Goal: Information Seeking & Learning: Learn about a topic

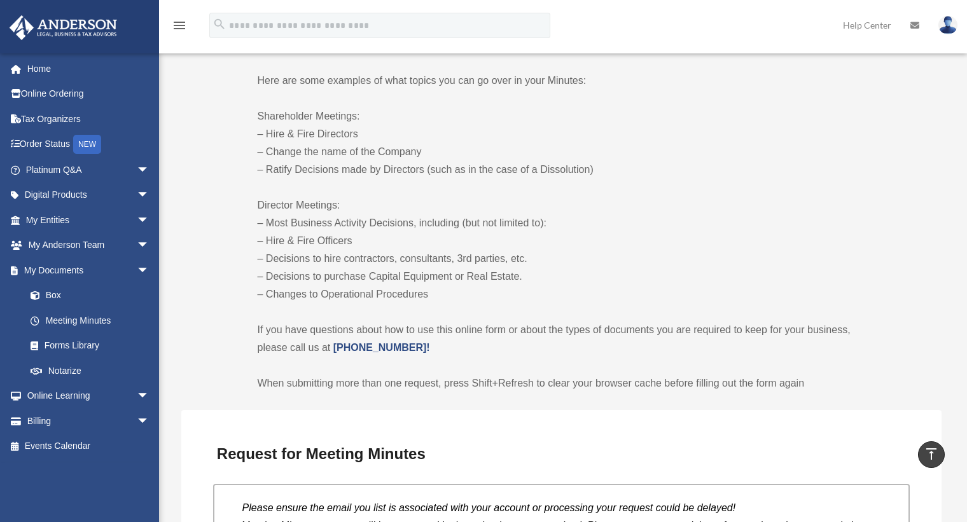
scroll to position [891, 0]
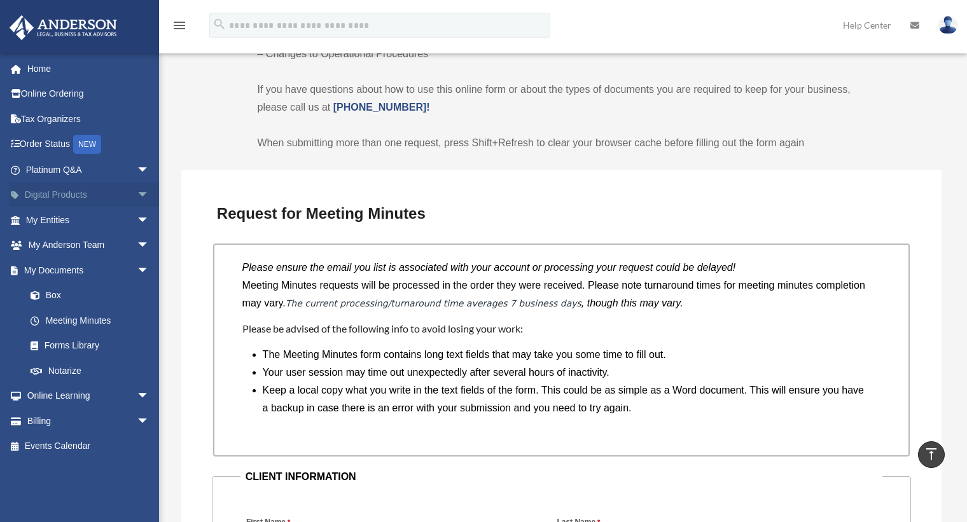
click at [137, 193] on span "arrow_drop_down" at bounding box center [149, 196] width 25 height 26
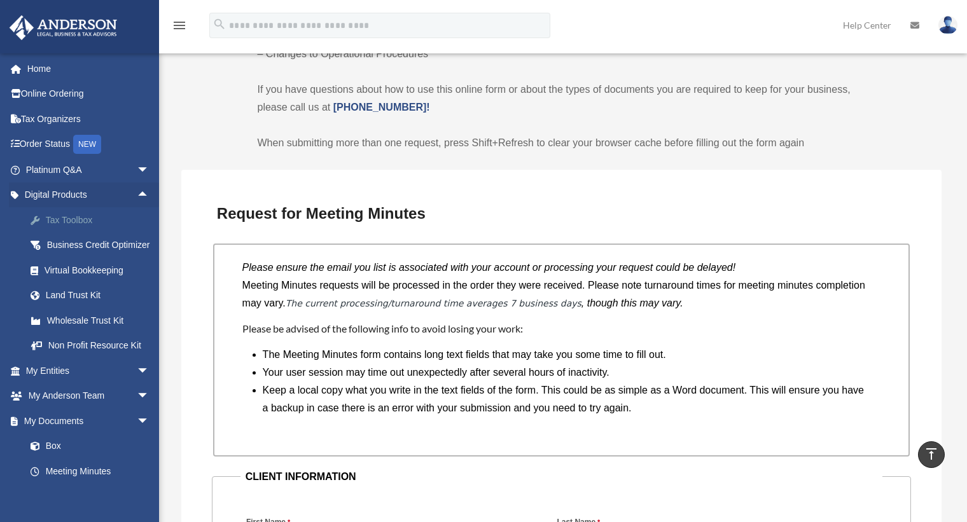
click at [53, 216] on div "Tax Toolbox" at bounding box center [99, 220] width 108 height 16
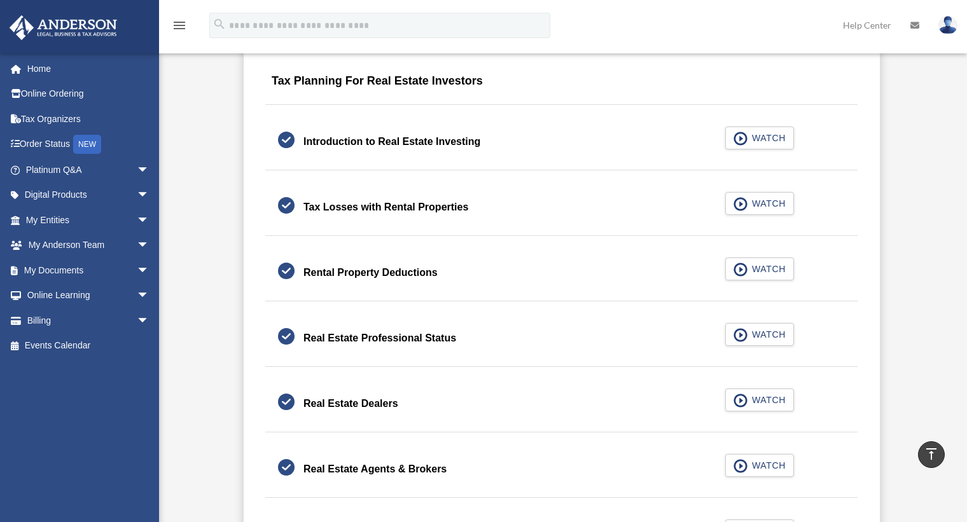
scroll to position [891, 0]
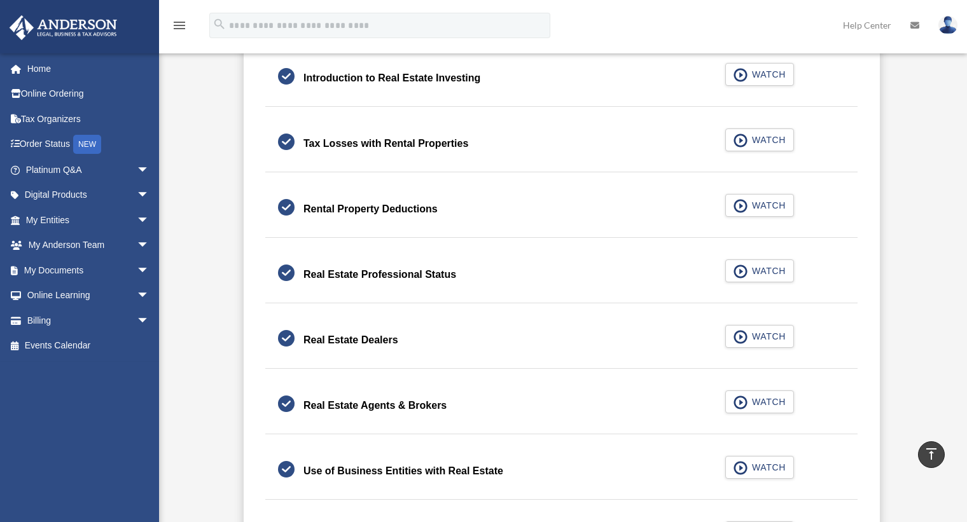
click at [358, 271] on div "Real Estate Professional Status" at bounding box center [379, 275] width 153 height 18
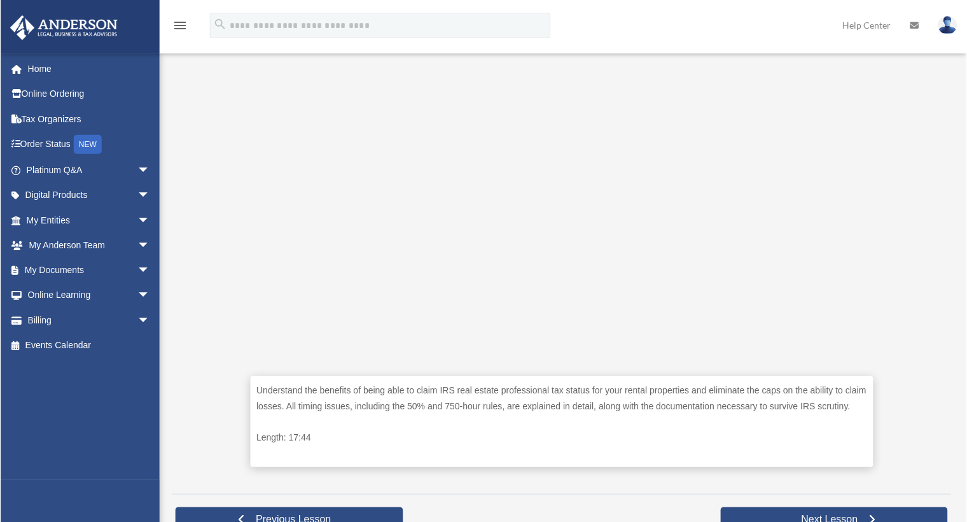
scroll to position [335, 0]
